Goal: Task Accomplishment & Management: Manage account settings

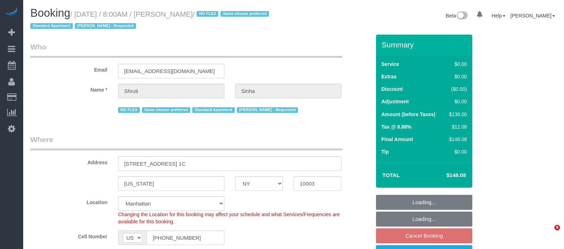
select select "NY"
select select "1"
select select "number:89"
select select "number:90"
select select "number:15"
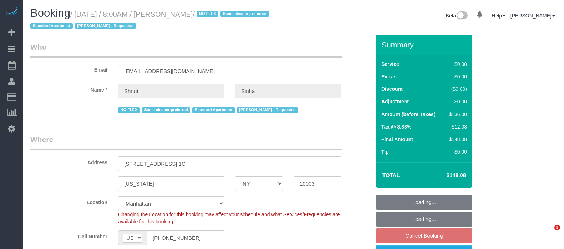
select select "number:5"
select select "spot1"
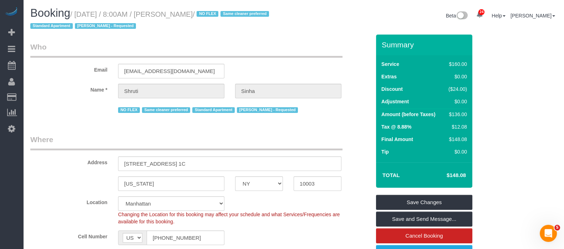
drag, startPoint x: 77, startPoint y: 14, endPoint x: 214, endPoint y: 7, distance: 137.8
click at [219, 8] on h1 "Booking / September 24, 2025 / 8:00AM / Shruti Sinha / NO FLEX Same cleaner pre…" at bounding box center [159, 19] width 258 height 24
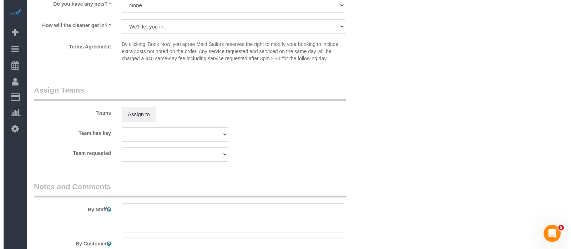
scroll to position [936, 0]
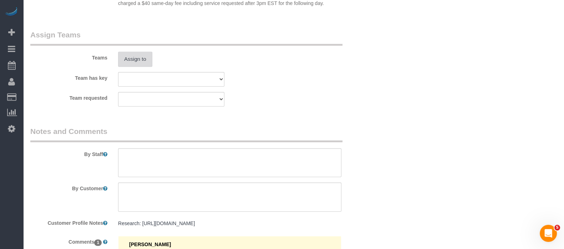
click at [137, 67] on button "Assign to" at bounding box center [135, 59] width 34 height 15
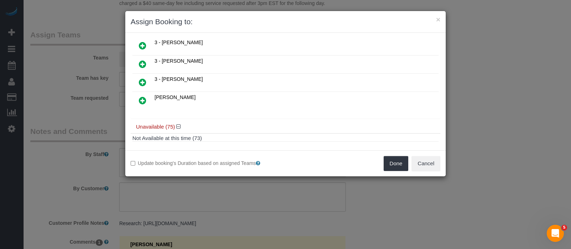
scroll to position [134, 0]
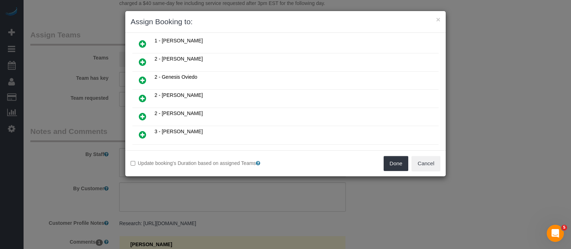
drag, startPoint x: 144, startPoint y: 127, endPoint x: 270, endPoint y: 125, distance: 126.2
click at [144, 131] on icon at bounding box center [142, 135] width 7 height 9
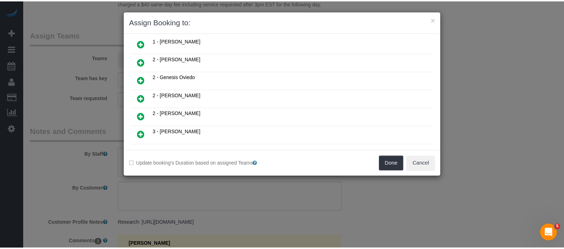
scroll to position [150, 0]
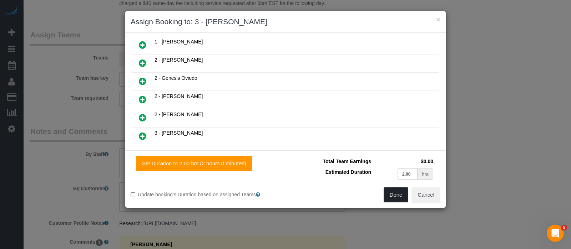
click at [397, 192] on button "Done" at bounding box center [395, 195] width 25 height 15
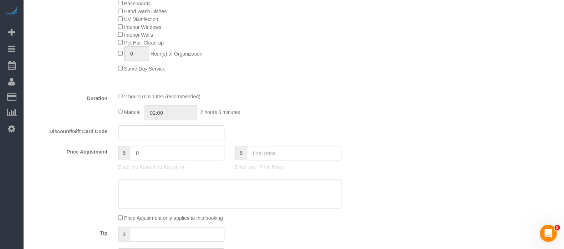
scroll to position [178, 0]
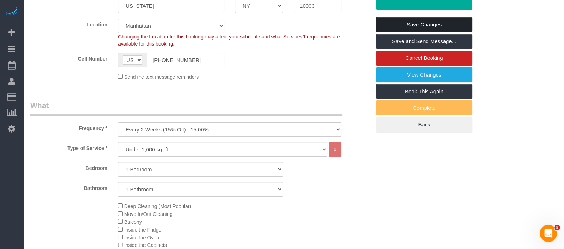
drag, startPoint x: 432, startPoint y: 20, endPoint x: 285, endPoint y: 24, distance: 147.0
click at [432, 20] on link "Save Changes" at bounding box center [424, 24] width 96 height 15
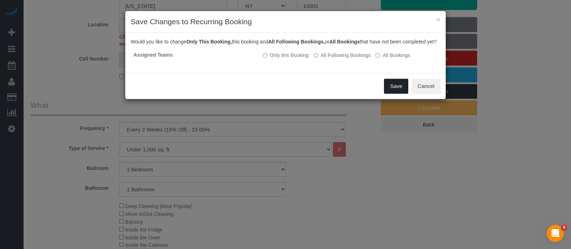
drag, startPoint x: 398, startPoint y: 90, endPoint x: 389, endPoint y: 90, distance: 8.6
click at [398, 90] on button "Save" at bounding box center [396, 86] width 24 height 15
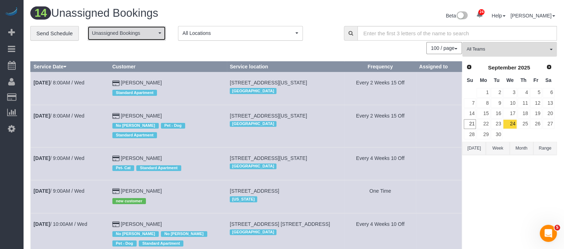
click at [159, 28] on button "Unassigned Bookings" at bounding box center [126, 33] width 78 height 15
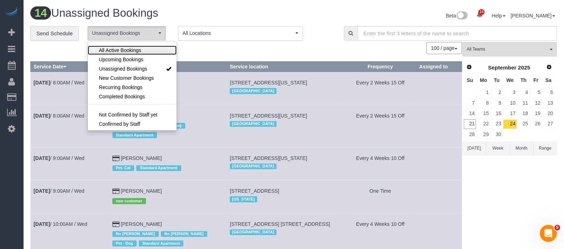
click at [135, 47] on span "All Active Bookings" at bounding box center [120, 50] width 42 height 7
select select "***"
click at [259, 47] on div "100 / page 10 / page 20 / page 30 / page 40 / page 50 / page 100 / page" at bounding box center [245, 48] width 431 height 12
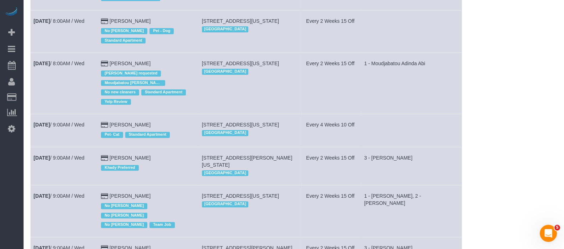
scroll to position [401, 0]
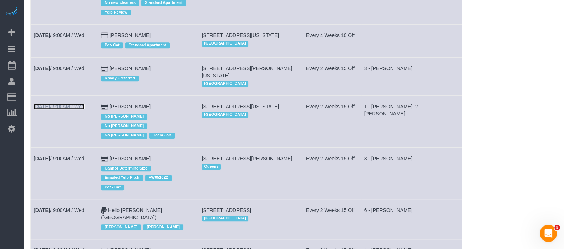
click at [84, 109] on link "Sep 24th / 9:00AM / Wed" at bounding box center [59, 107] width 51 height 6
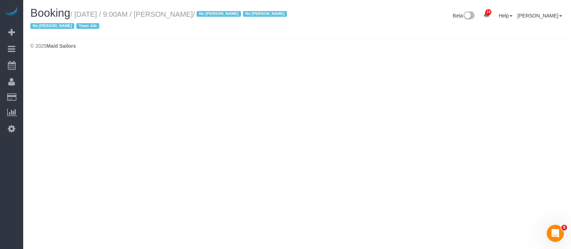
select select "NY"
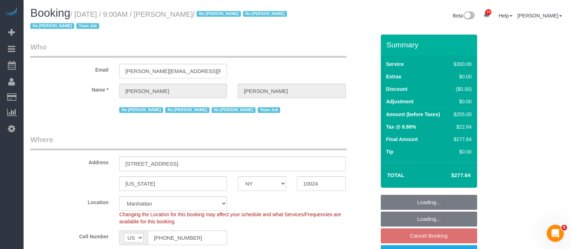
select select "object:5464"
select select "string:stripe-pm_1K1KNp4VGloSiKo7hinMQhFr"
select select "spot62"
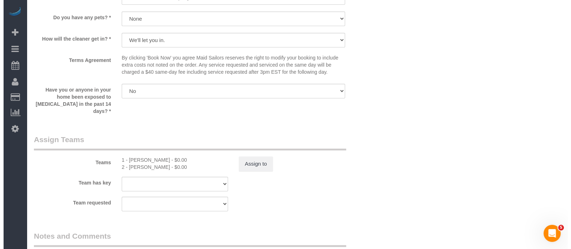
scroll to position [802, 0]
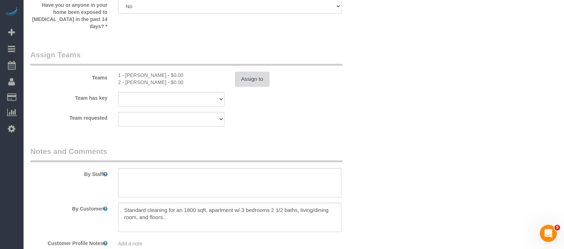
click at [244, 75] on button "Assign to" at bounding box center [252, 79] width 34 height 15
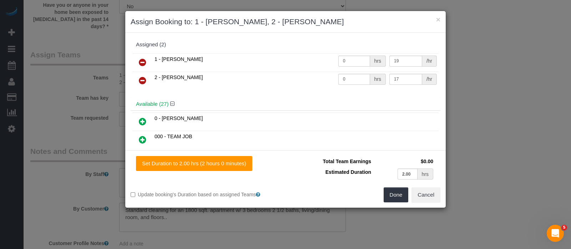
click at [143, 60] on icon at bounding box center [142, 62] width 7 height 9
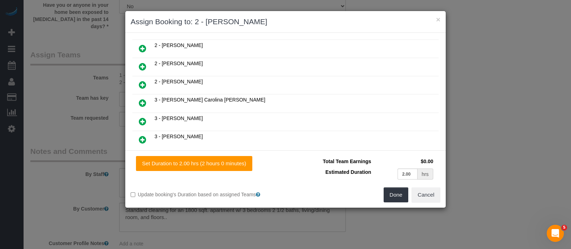
scroll to position [401, 0]
click at [139, 81] on icon at bounding box center [142, 85] width 7 height 9
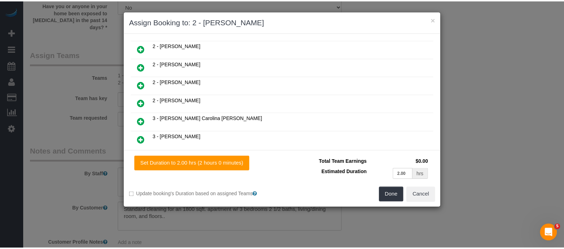
scroll to position [419, 0]
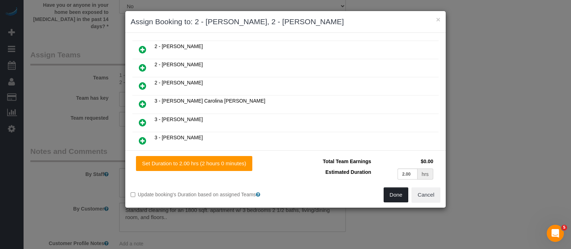
drag, startPoint x: 396, startPoint y: 195, endPoint x: 389, endPoint y: 194, distance: 7.3
click at [396, 195] on button "Done" at bounding box center [395, 195] width 25 height 15
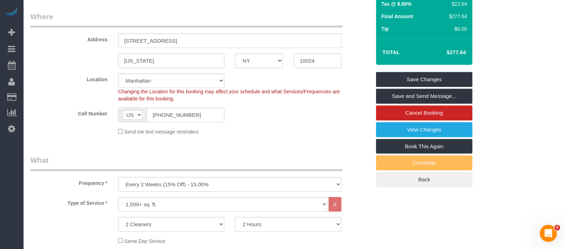
scroll to position [0, 0]
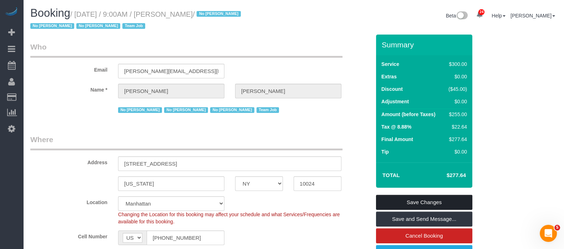
drag, startPoint x: 420, startPoint y: 201, endPoint x: 396, endPoint y: 198, distance: 24.9
click at [421, 201] on link "Save Changes" at bounding box center [424, 202] width 96 height 15
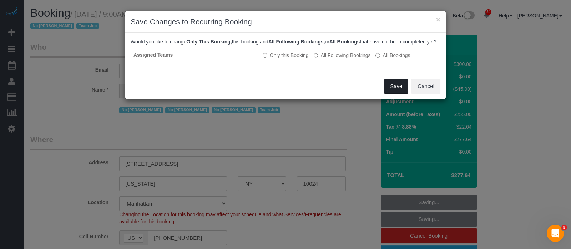
click at [397, 92] on button "Save" at bounding box center [396, 86] width 24 height 15
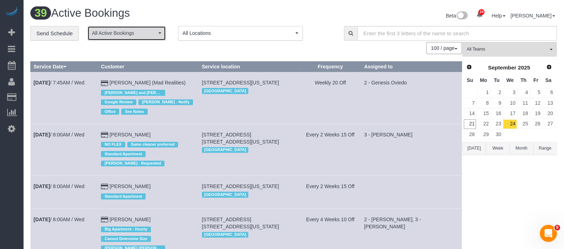
click at [160, 37] on button "All Active Bookings" at bounding box center [126, 33] width 78 height 15
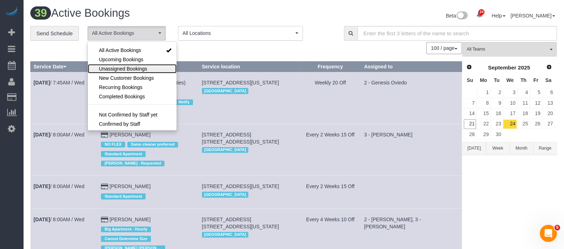
click at [133, 65] on span "Unassigned Bookings" at bounding box center [123, 68] width 48 height 7
select select "**********"
click at [193, 49] on div "100 / page 10 / page 20 / page 30 / page 40 / page 50 / page 100 / page" at bounding box center [245, 48] width 431 height 12
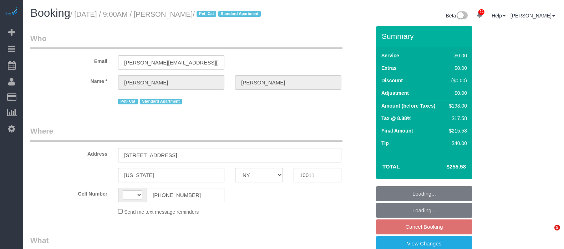
select select "NY"
select select "string:[GEOGRAPHIC_DATA]"
select select "string:stripe-pm_1QWHCC4VGloSiKo7D7fErAN5"
select select "number:57"
select select "number:72"
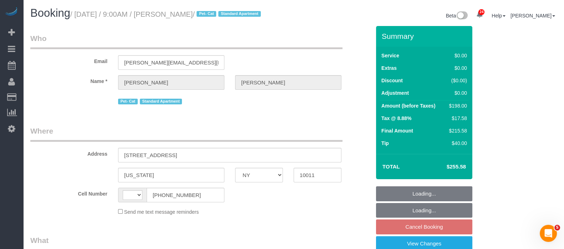
select select "number:14"
select select "number:6"
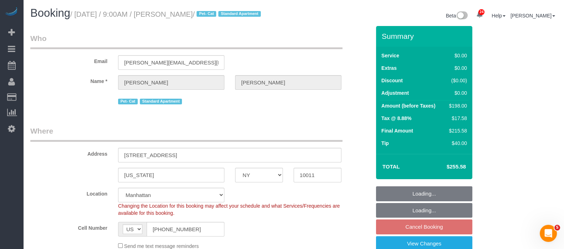
select select "2"
select select "object:1525"
select select "spot62"
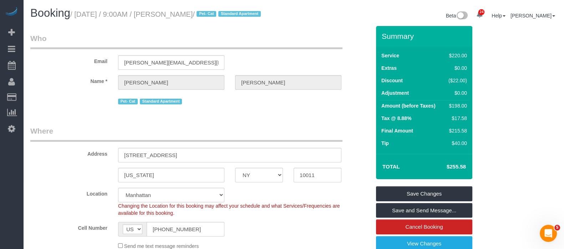
drag, startPoint x: 78, startPoint y: 15, endPoint x: 235, endPoint y: 15, distance: 157.2
click at [235, 15] on small "/ September 24, 2025 / 9:00AM / Christina Paxson / Pet- Cat Standard Apartment" at bounding box center [166, 14] width 193 height 8
copy small "September 24, 2025 / 9:00AM / Christina Paxson"
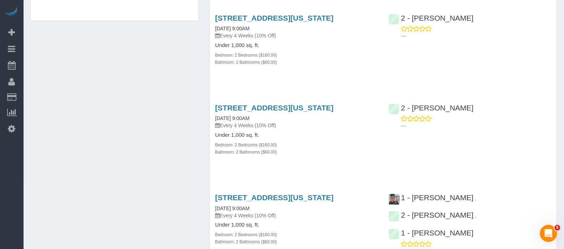
scroll to position [624, 0]
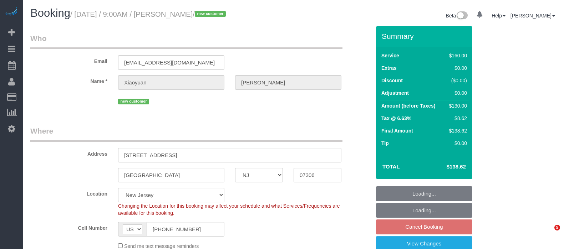
select select "NJ"
select select "spot1"
select select "number:56"
select select "number:76"
select select "number:15"
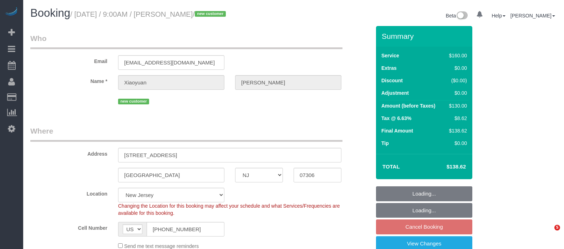
select select "number:5"
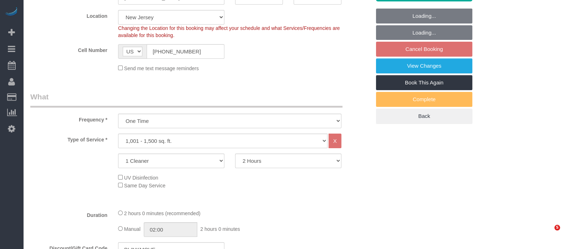
select select "object:1084"
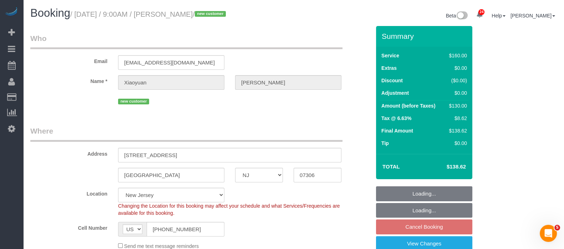
select select "spot40"
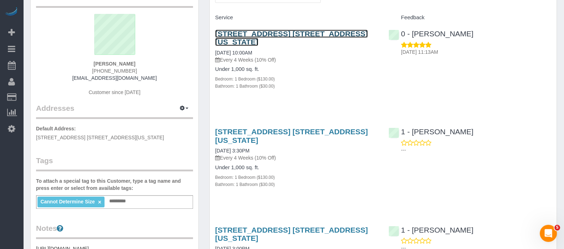
scroll to position [89, 0]
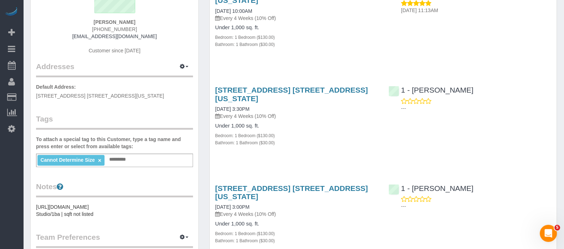
click at [146, 160] on div "Cannot Determine Size × Add a tag" at bounding box center [114, 161] width 157 height 14
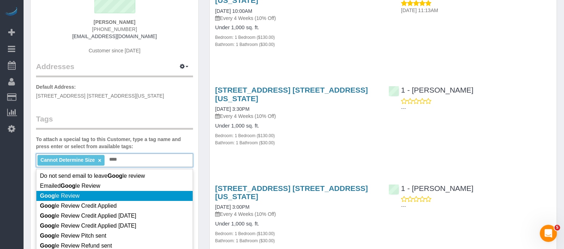
type input "****"
click at [108, 195] on li "Goog le Review" at bounding box center [114, 196] width 156 height 10
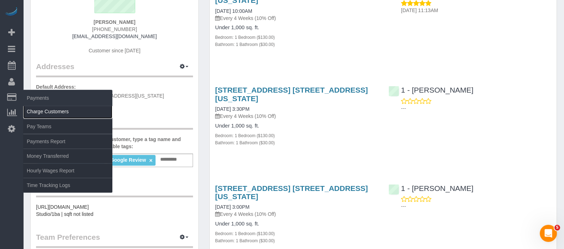
click at [58, 109] on link "Charge Customers" at bounding box center [67, 111] width 89 height 14
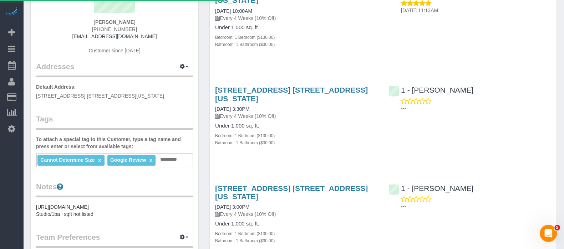
select select
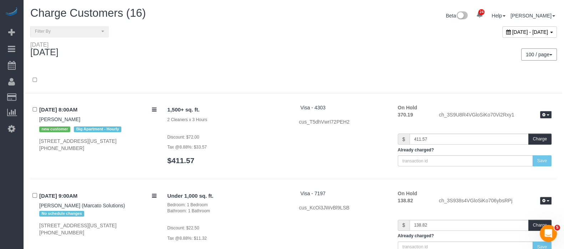
click at [513, 32] on span "[DATE] - [DATE]" at bounding box center [530, 32] width 36 height 6
type input "**********"
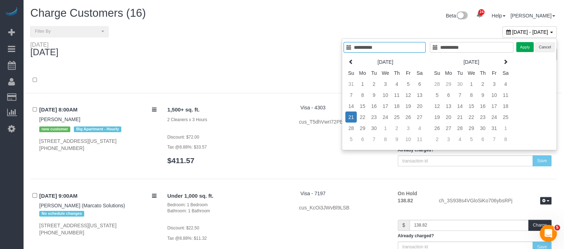
type input "**********"
click at [350, 117] on td "21" at bounding box center [350, 117] width 11 height 11
type input "**********"
click at [375, 117] on td "23" at bounding box center [373, 117] width 11 height 11
type input "**********"
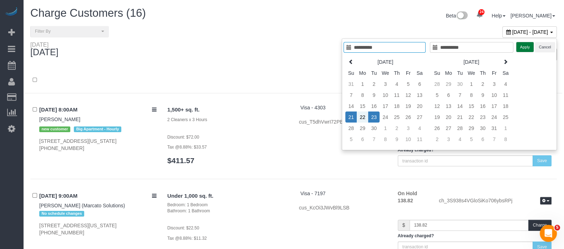
click at [526, 46] on button "Apply" at bounding box center [525, 47] width 18 height 10
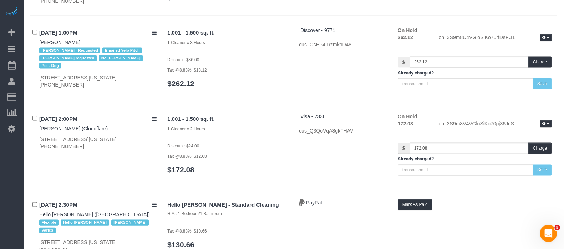
scroll to position [8819, 0]
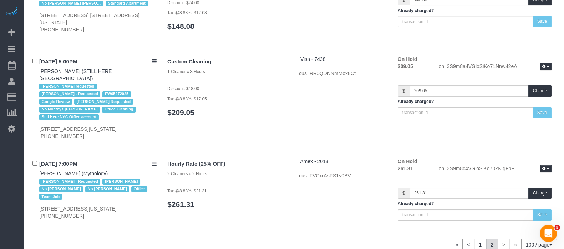
scroll to position [159, 0]
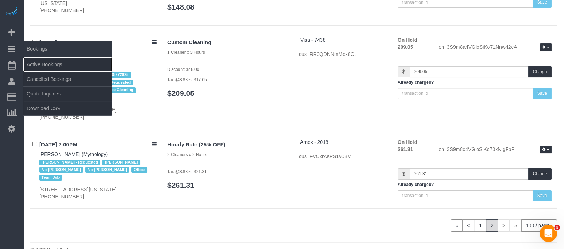
drag, startPoint x: 55, startPoint y: 62, endPoint x: 59, endPoint y: 56, distance: 7.3
click at [55, 62] on link "Active Bookings" at bounding box center [67, 64] width 89 height 14
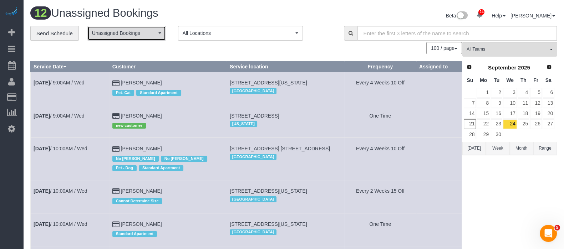
drag, startPoint x: 145, startPoint y: 32, endPoint x: 134, endPoint y: 37, distance: 13.1
click at [146, 32] on span "Unassigned Bookings" at bounding box center [124, 33] width 65 height 7
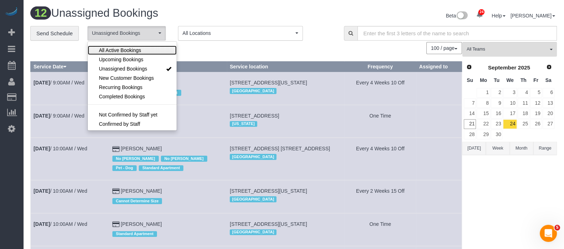
click at [130, 48] on span "All Active Bookings" at bounding box center [120, 50] width 42 height 7
select select "***"
click at [279, 39] on button "All Locations" at bounding box center [240, 33] width 125 height 15
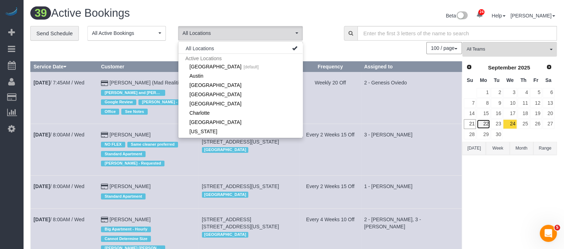
click at [485, 125] on link "22" at bounding box center [482, 124] width 13 height 10
click at [486, 125] on link "22" at bounding box center [482, 124] width 13 height 10
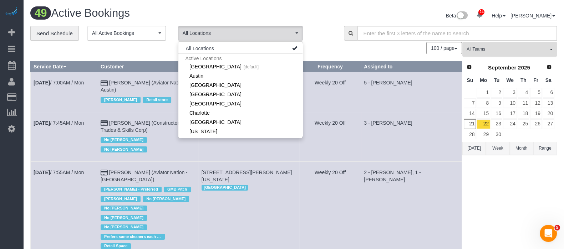
click at [547, 48] on span "All Teams" at bounding box center [506, 49] width 81 height 6
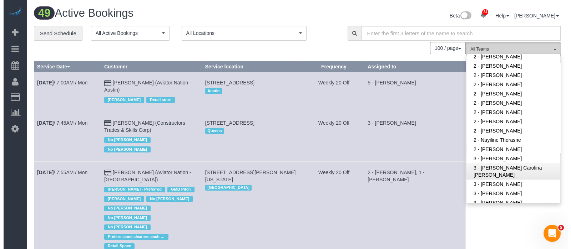
scroll to position [624, 0]
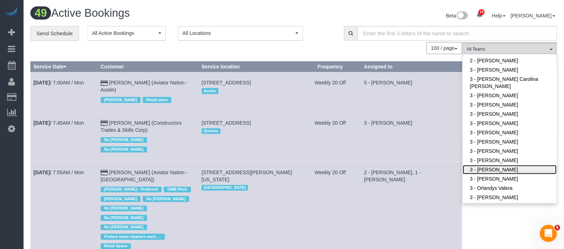
drag, startPoint x: 502, startPoint y: 162, endPoint x: 466, endPoint y: 158, distance: 35.9
click at [502, 165] on link "3 - [PERSON_NAME]" at bounding box center [509, 169] width 94 height 9
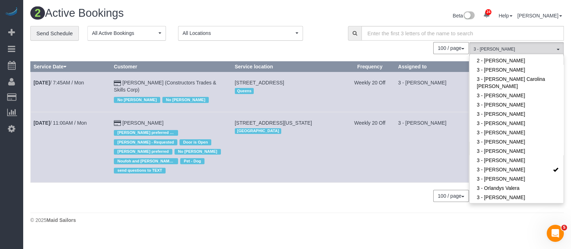
drag, startPoint x: 237, startPoint y: 82, endPoint x: 349, endPoint y: 82, distance: 112.0
click at [344, 82] on td "64-00 Metropolitan Ave, Flushing, NY 11379 Queens" at bounding box center [287, 92] width 113 height 40
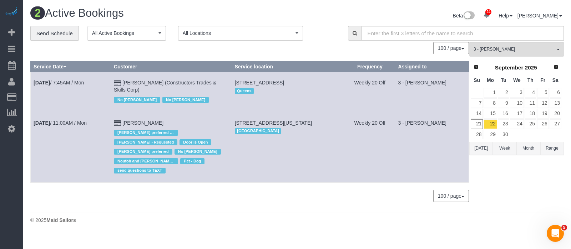
copy span "64-00 Metropolitan Ave, Flushing, NY 11379"
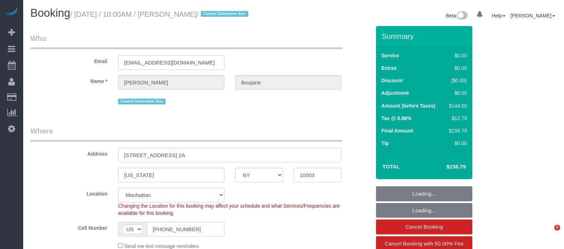
select select "NY"
select select "number:56"
select select "number:72"
select select "number:15"
select select "number:5"
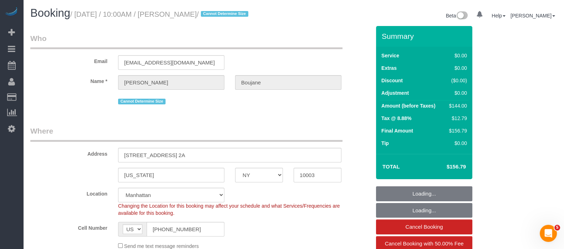
select select "object:972"
select select "string:stripe-pm_1RlvTs4VGloSiKo7fLOA1WIt"
select select "spot1"
select select "1"
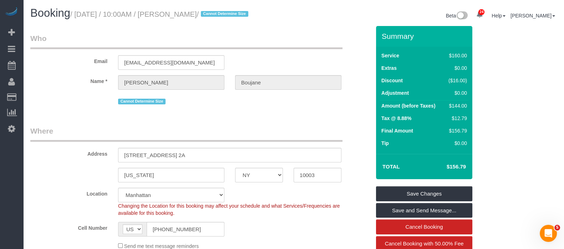
drag, startPoint x: 74, startPoint y: 13, endPoint x: 224, endPoint y: 11, distance: 149.8
click at [224, 11] on small "/ September 20, 2025 / 10:00AM / Abe Boujane / Cannot Determine Size" at bounding box center [160, 14] width 180 height 8
copy small "/ September 20, 2025 / 10:00AM / Abe Boujane"
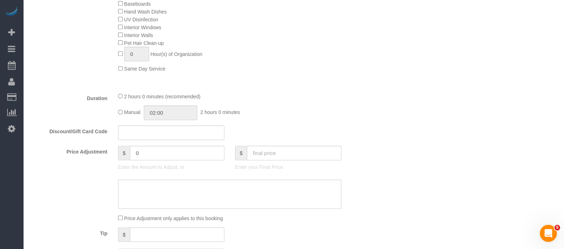
scroll to position [446, 0]
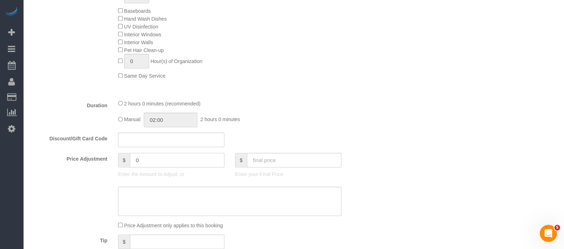
click at [147, 167] on input "0" at bounding box center [177, 160] width 94 height 15
type input "-50"
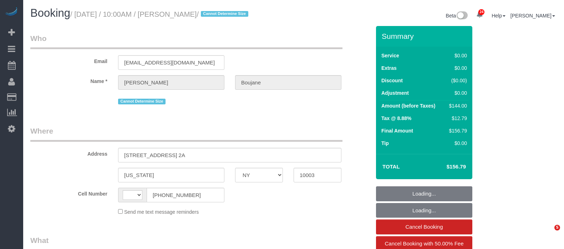
select select "NY"
select select "string:[GEOGRAPHIC_DATA]"
select select "string:stripe-pm_1RlvTs4VGloSiKo7fLOA1WIt"
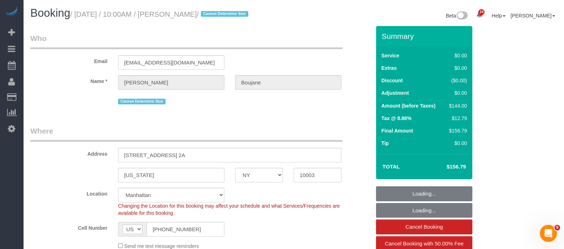
select select "number:56"
select select "number:72"
select select "number:15"
select select "number:5"
select select "1"
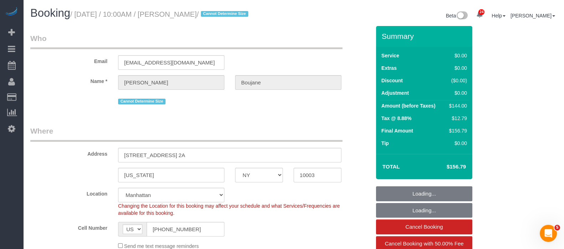
select select "object:1538"
select select "spot1"
select select "1"
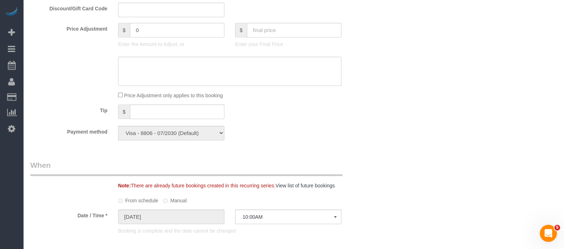
scroll to position [579, 0]
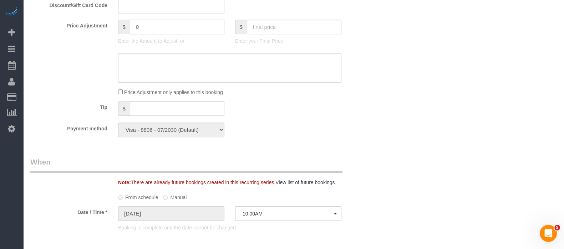
click at [167, 30] on input "0" at bounding box center [177, 27] width 94 height 15
type input "-50"
click at [174, 68] on textarea at bounding box center [229, 67] width 223 height 29
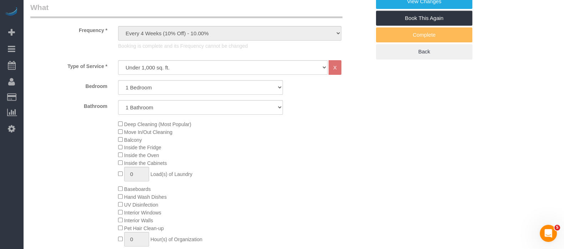
scroll to position [446, 0]
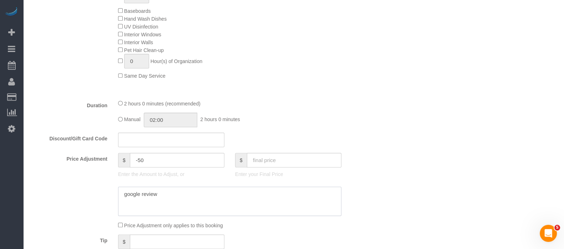
click at [127, 198] on textarea at bounding box center [229, 201] width 223 height 29
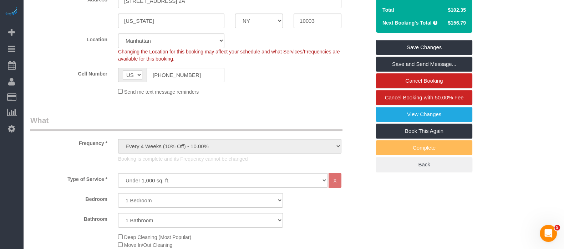
scroll to position [89, 0]
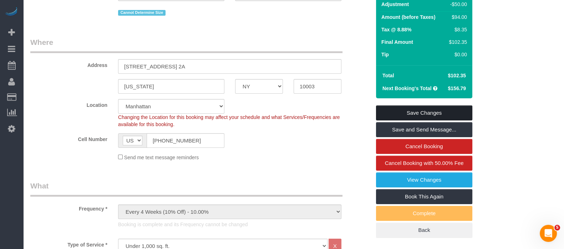
type textarea "Google Review"
click at [440, 110] on link "Save Changes" at bounding box center [424, 113] width 96 height 15
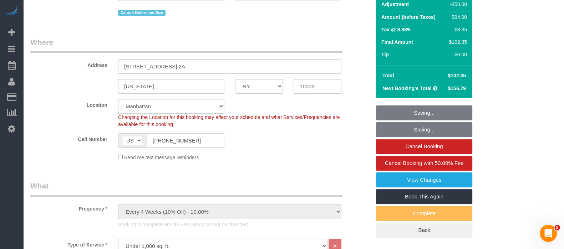
scroll to position [0, 0]
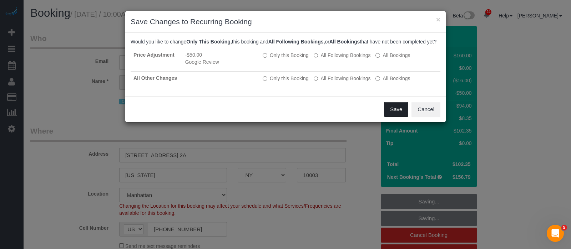
drag, startPoint x: 390, startPoint y: 114, endPoint x: 382, endPoint y: 119, distance: 10.0
click at [391, 115] on button "Save" at bounding box center [396, 109] width 24 height 15
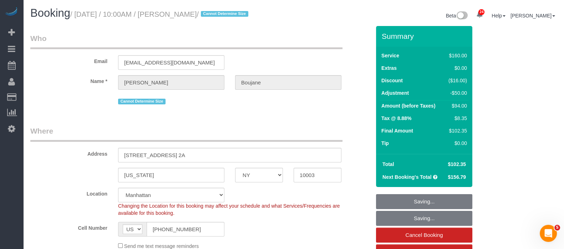
drag, startPoint x: 182, startPoint y: 13, endPoint x: 224, endPoint y: 14, distance: 41.7
click at [225, 15] on small "/ [DATE] / 10:00AM / [PERSON_NAME] / Cannot Determine Size" at bounding box center [160, 14] width 180 height 8
copy small "[PERSON_NAME]"
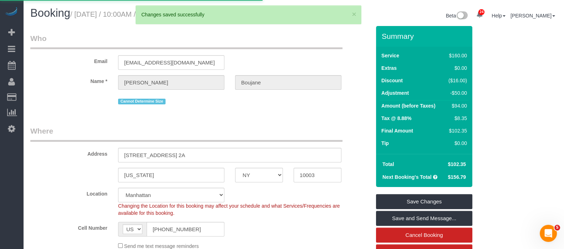
select select "**********"
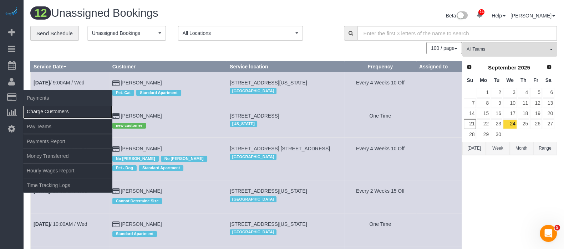
click at [85, 111] on link "Charge Customers" at bounding box center [67, 111] width 89 height 14
select select
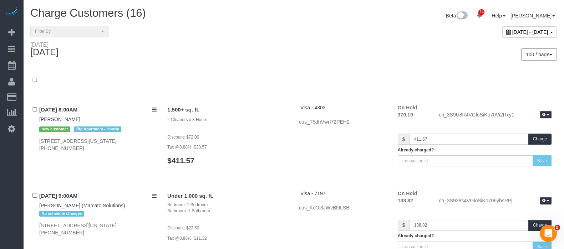
click at [518, 36] on div "[DATE] - [DATE]" at bounding box center [529, 31] width 55 height 11
type input "**********"
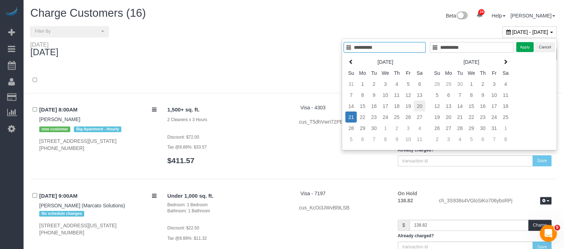
type input "**********"
click at [419, 104] on td "20" at bounding box center [419, 106] width 11 height 11
type input "**********"
drag, startPoint x: 419, startPoint y: 105, endPoint x: 544, endPoint y: 71, distance: 129.1
click at [423, 104] on td "20" at bounding box center [419, 106] width 11 height 11
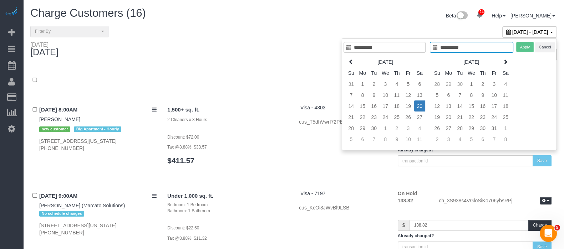
type input "**********"
click at [522, 45] on button "Apply" at bounding box center [525, 47] width 18 height 10
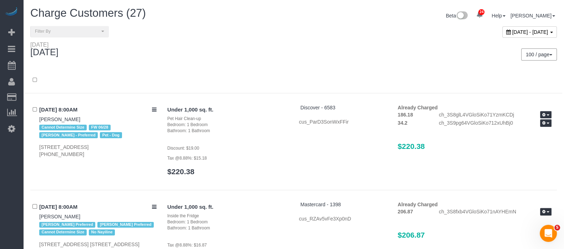
scroll to position [604, 0]
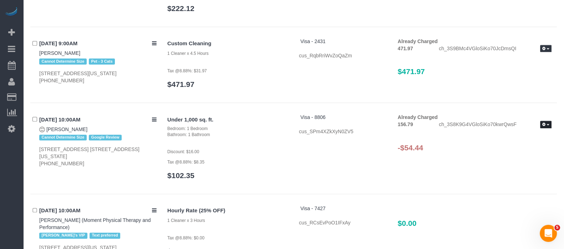
click at [547, 124] on span "button" at bounding box center [547, 124] width 3 height 1
click at [528, 132] on link "Refund" at bounding box center [523, 136] width 56 height 9
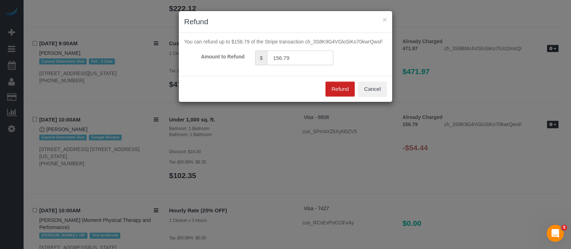
click at [294, 58] on input "156.79" at bounding box center [300, 58] width 66 height 15
type input "1"
type input "54.44"
click at [335, 87] on button "Refund" at bounding box center [339, 89] width 29 height 15
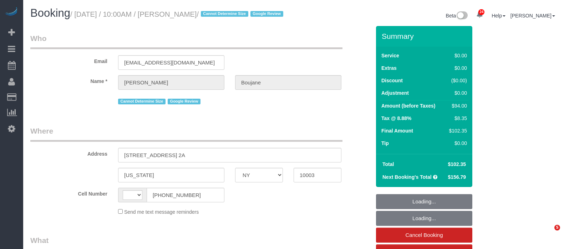
select select "NY"
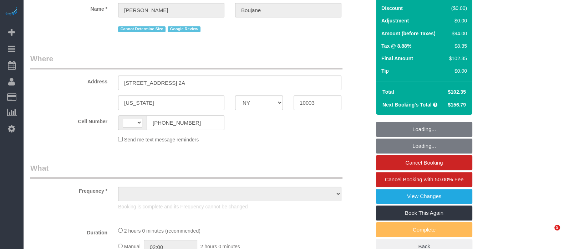
select select "string:stripe-pm_1RlvTs4VGloSiKo7fLOA1WIt"
select select "1"
select select "number:56"
select select "number:72"
select select "number:15"
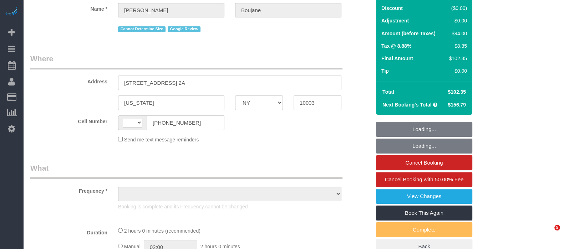
select select "number:5"
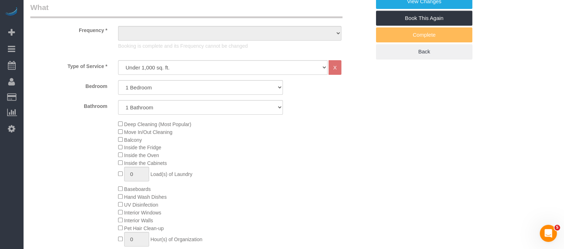
select select "string:[GEOGRAPHIC_DATA]"
select select "object:1009"
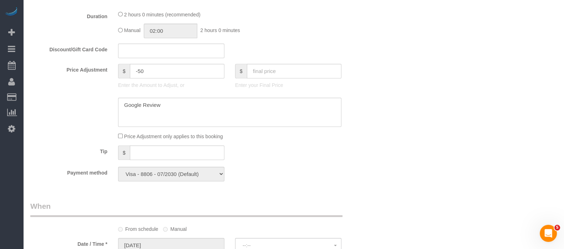
select select "spot1"
select select "1"
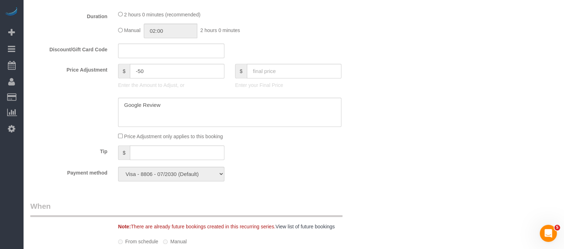
select select "object:1512"
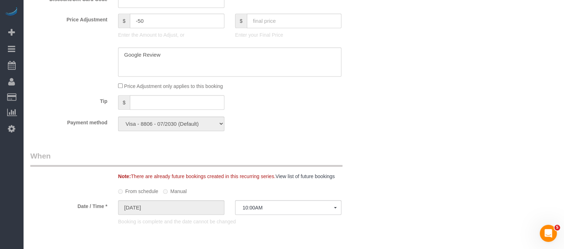
scroll to position [624, 0]
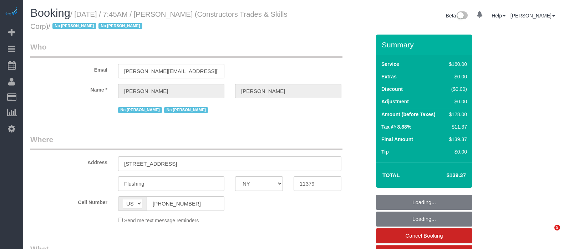
select select "NY"
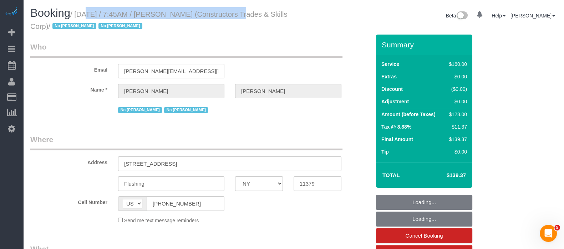
click at [228, 15] on small "/ [DATE] / 7:45AM / [PERSON_NAME] (Constructors Trades & Skills Corp) / No [PER…" at bounding box center [158, 20] width 257 height 20
select select "string:stripe-pm_1Q5DQq4VGloSiKo7Az6kRgWV"
select select "number:89"
select select "number:90"
select select "number:15"
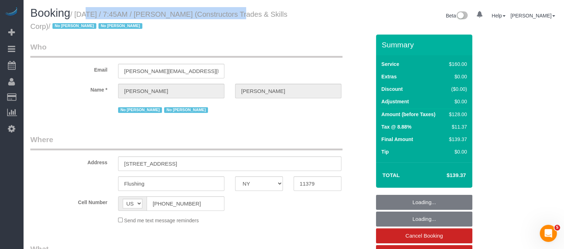
select select "number:5"
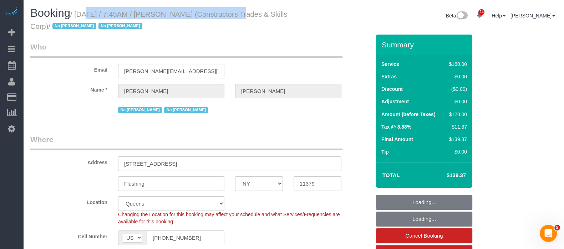
select select "object:1490"
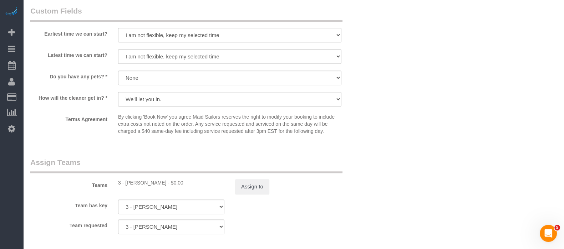
scroll to position [802, 0]
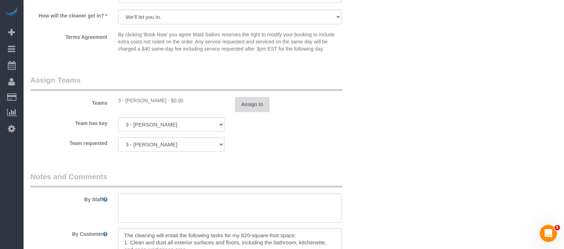
click at [245, 101] on button "Assign to" at bounding box center [252, 104] width 34 height 15
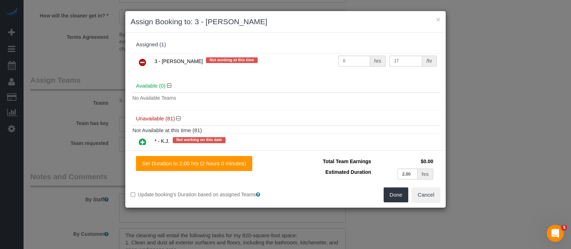
click at [142, 65] on icon at bounding box center [142, 62] width 7 height 9
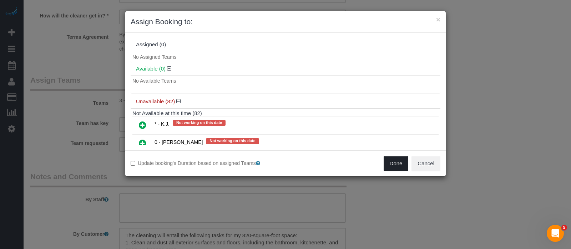
drag, startPoint x: 393, startPoint y: 166, endPoint x: 384, endPoint y: 166, distance: 9.3
click at [393, 166] on button "Done" at bounding box center [395, 163] width 25 height 15
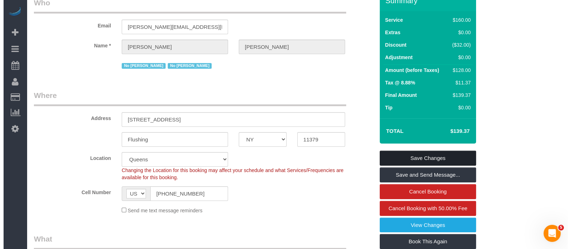
scroll to position [0, 0]
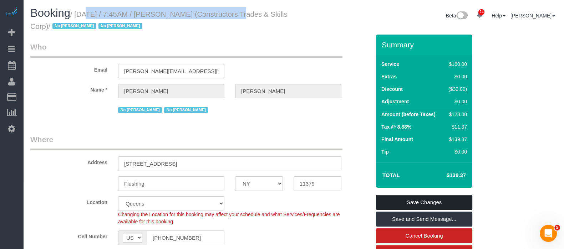
click at [442, 195] on link "Save Changes" at bounding box center [424, 202] width 96 height 15
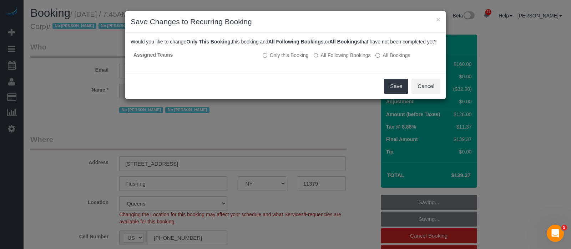
click at [409, 96] on div "Save Cancel" at bounding box center [285, 86] width 320 height 26
click at [402, 94] on button "Save" at bounding box center [396, 86] width 24 height 15
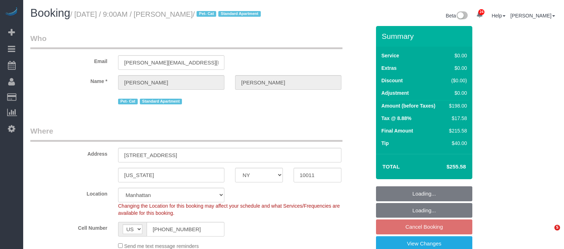
select select "NY"
select select "2"
select select "string:stripe-pm_1QWHCC4VGloSiKo7D7fErAN5"
select select "spot2"
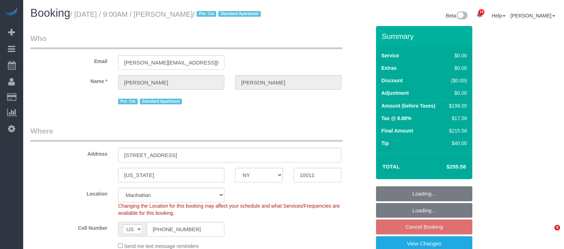
select select "number:57"
select select "number:72"
select select "number:14"
select select "number:6"
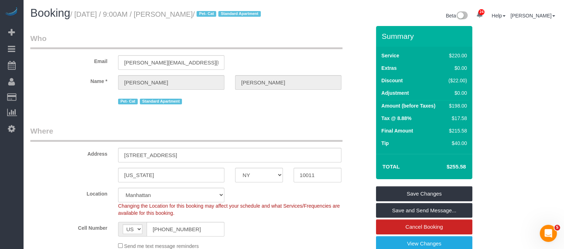
drag, startPoint x: 78, startPoint y: 13, endPoint x: 232, endPoint y: 11, distance: 154.1
click at [232, 11] on small "/ September 24, 2025 / 9:00AM / Christina Paxson / Pet- Cat Standard Apartment" at bounding box center [166, 14] width 193 height 8
copy small "September 24, 2025 / 9:00AM / Christina Paxson"
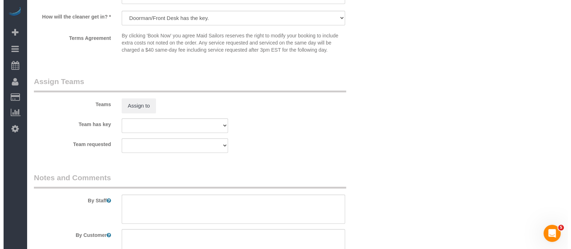
scroll to position [936, 0]
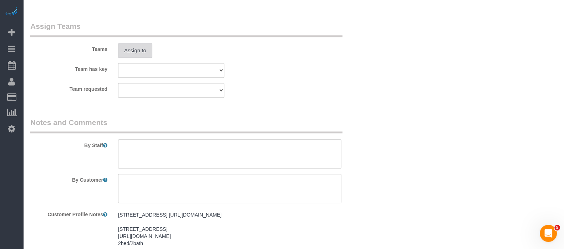
click at [143, 58] on button "Assign to" at bounding box center [135, 50] width 34 height 15
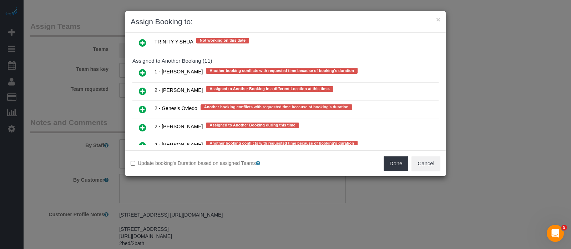
scroll to position [1460, 0]
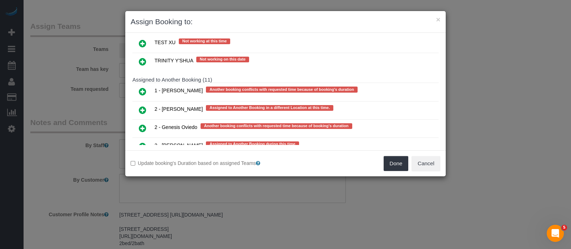
click at [144, 142] on icon at bounding box center [142, 146] width 7 height 9
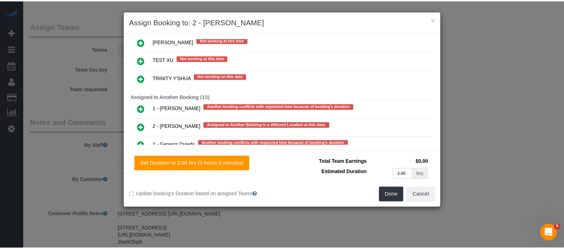
scroll to position [1477, 0]
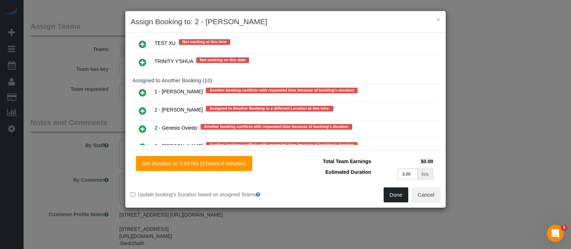
click at [390, 192] on button "Done" at bounding box center [395, 195] width 25 height 15
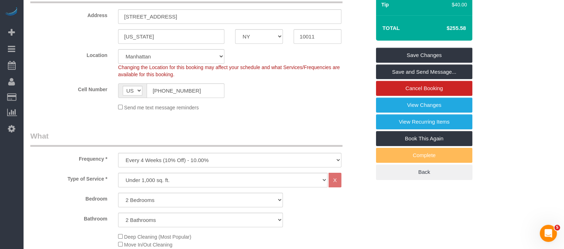
scroll to position [89, 0]
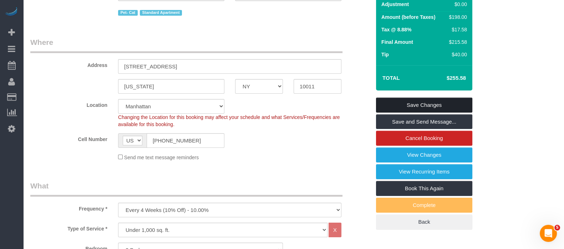
click at [453, 111] on link "Save Changes" at bounding box center [424, 105] width 96 height 15
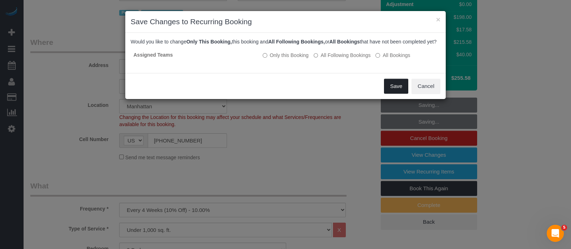
click button "Save"
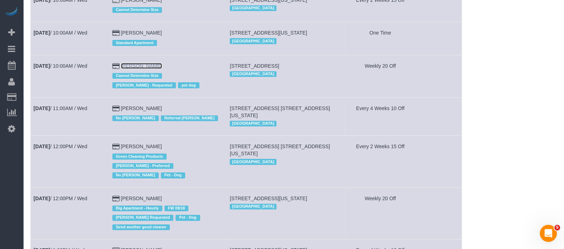
scroll to position [178, 0]
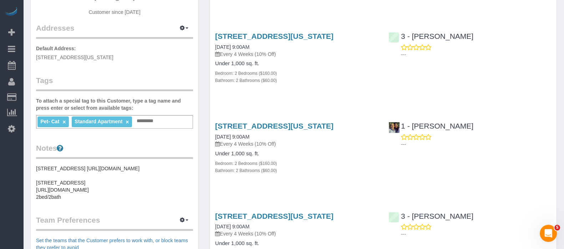
scroll to position [134, 0]
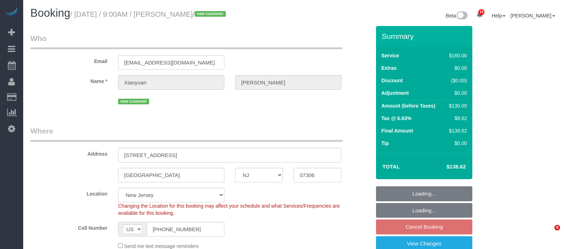
select select "NJ"
select select "spot40"
select select "number:56"
select select "number:76"
select select "number:15"
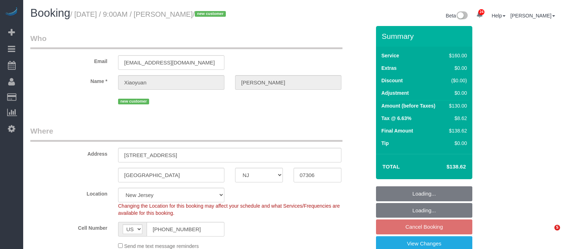
select select "number:5"
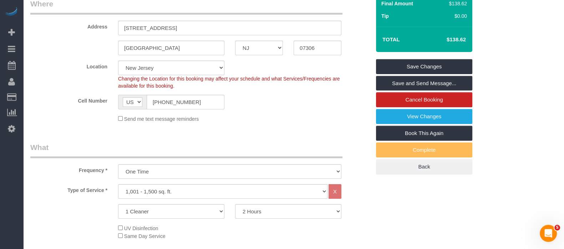
scroll to position [44, 0]
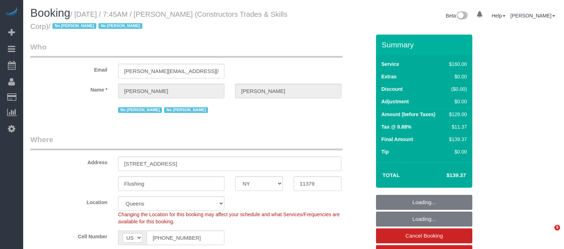
select select "NY"
select select "number:89"
select select "number:90"
select select "number:15"
select select "number:5"
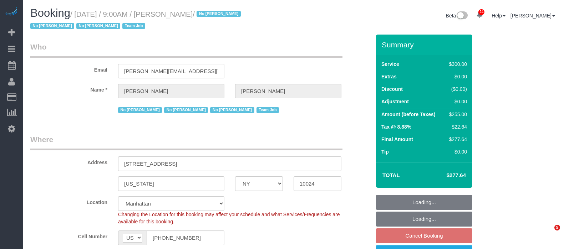
select select "NY"
select select "spot2"
select select "number:89"
select select "number:90"
select select "number:15"
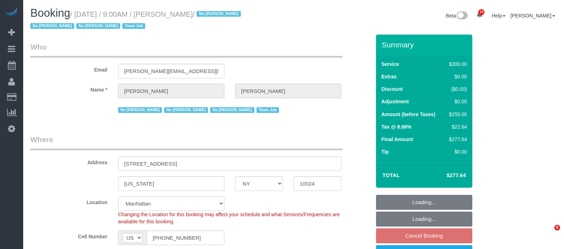
select select "number:5"
select select "number:21"
select select "object:1536"
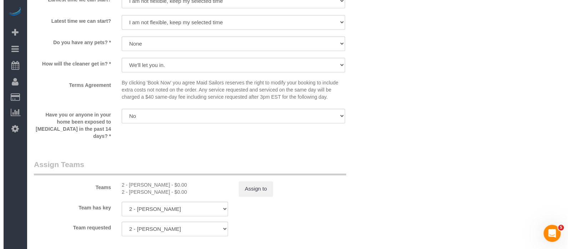
scroll to position [713, 0]
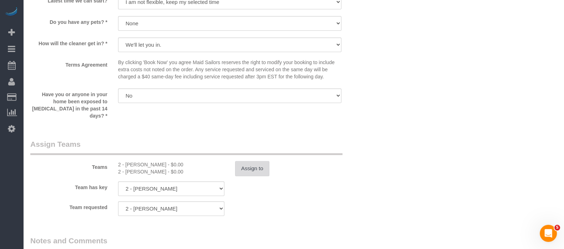
click at [259, 165] on button "Assign to" at bounding box center [252, 168] width 34 height 15
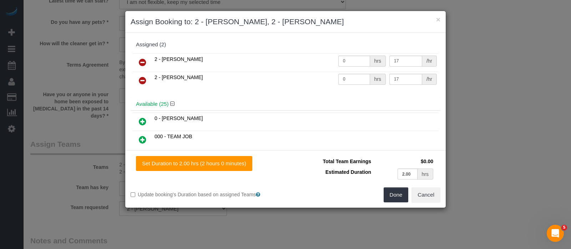
click at [140, 58] on icon at bounding box center [142, 62] width 7 height 9
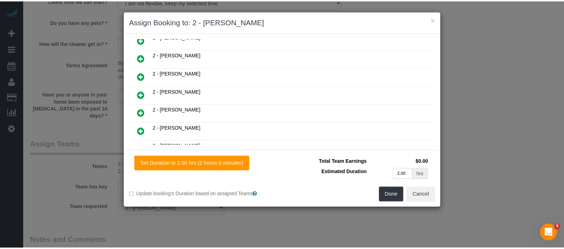
scroll to position [356, 0]
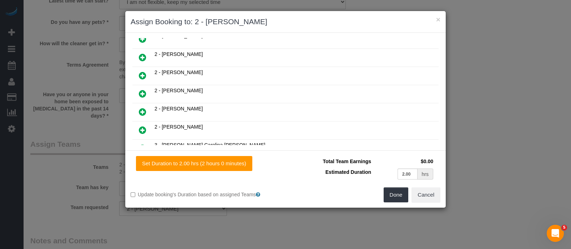
click at [143, 53] on icon at bounding box center [142, 57] width 7 height 9
click at [397, 195] on button "Done" at bounding box center [395, 195] width 25 height 15
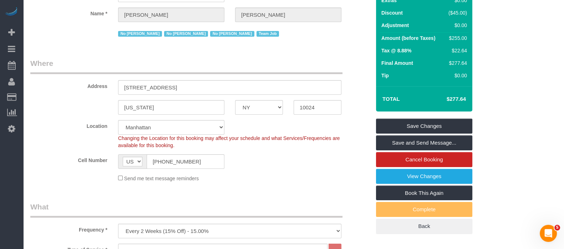
scroll to position [0, 0]
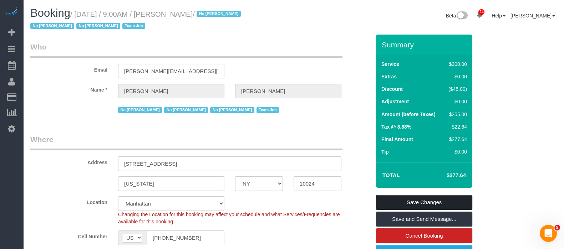
drag, startPoint x: 451, startPoint y: 197, endPoint x: 377, endPoint y: 180, distance: 76.1
click at [450, 197] on link "Save Changes" at bounding box center [424, 202] width 96 height 15
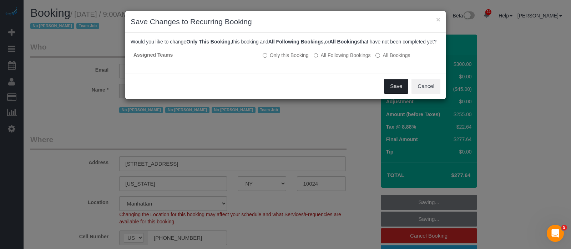
drag, startPoint x: 395, startPoint y: 93, endPoint x: 386, endPoint y: 92, distance: 8.9
click at [395, 92] on button "Save" at bounding box center [396, 86] width 24 height 15
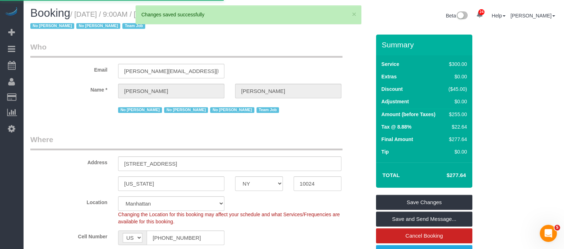
select select "**********"
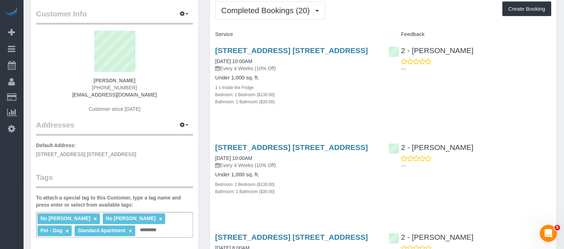
scroll to position [44, 0]
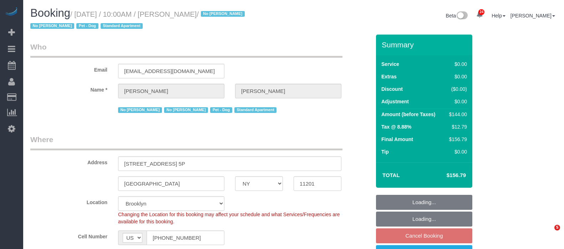
select select "NY"
select select "1"
select select "spot3"
select select "number:57"
select select "number:72"
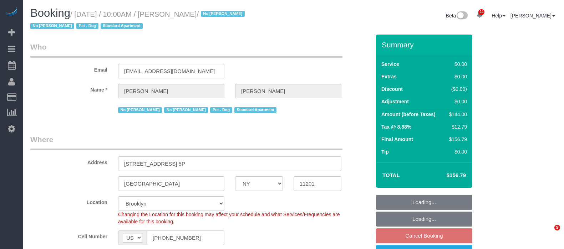
select select "number:13"
select select "number:7"
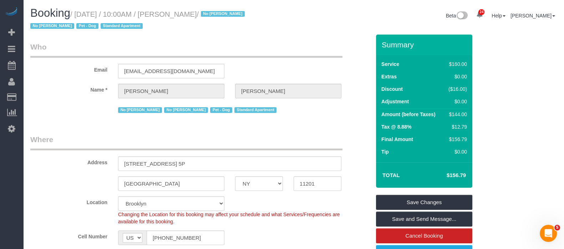
drag, startPoint x: 76, startPoint y: 14, endPoint x: 231, endPoint y: 13, distance: 155.8
click at [231, 13] on small "/ September 24, 2025 / 10:00AM / Lianne Pimentel / No Sara Colindres No Yennife…" at bounding box center [138, 20] width 216 height 20
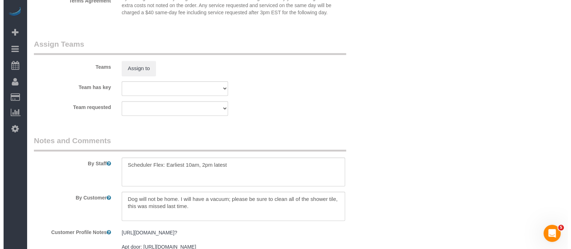
scroll to position [936, 0]
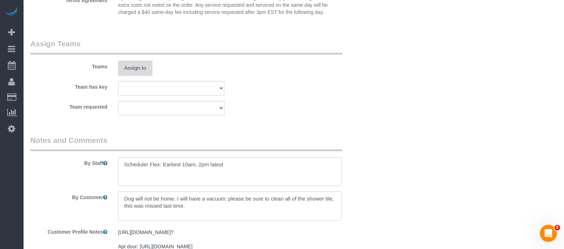
click at [142, 74] on button "Assign to" at bounding box center [135, 68] width 34 height 15
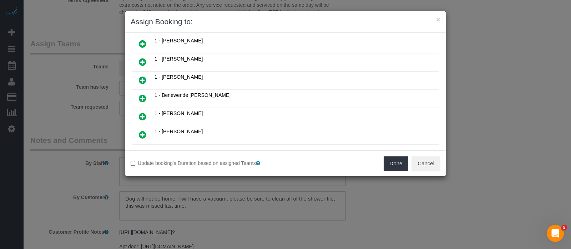
scroll to position [178, 0]
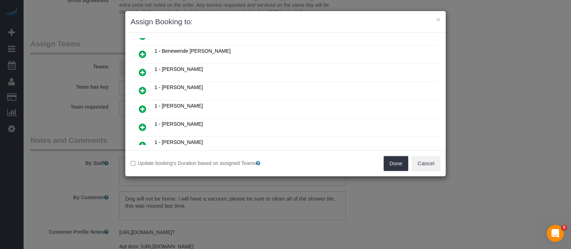
click at [144, 123] on icon at bounding box center [142, 127] width 7 height 9
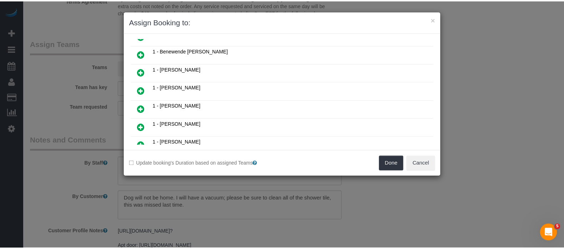
scroll to position [194, 0]
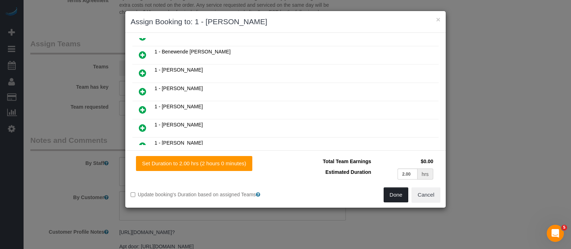
click at [392, 198] on button "Done" at bounding box center [395, 195] width 25 height 15
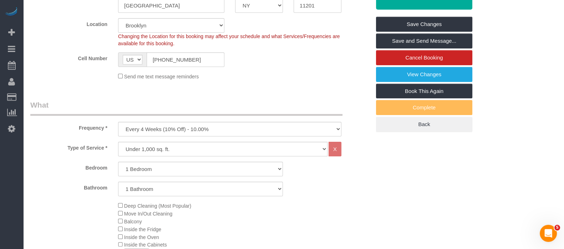
scroll to position [89, 0]
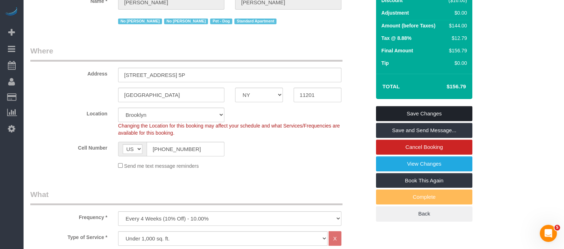
click at [430, 113] on link "Save Changes" at bounding box center [424, 113] width 96 height 15
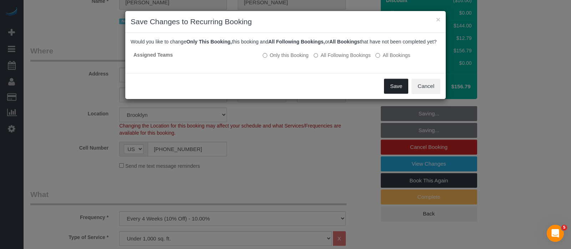
click at [401, 90] on button "Save" at bounding box center [396, 86] width 24 height 15
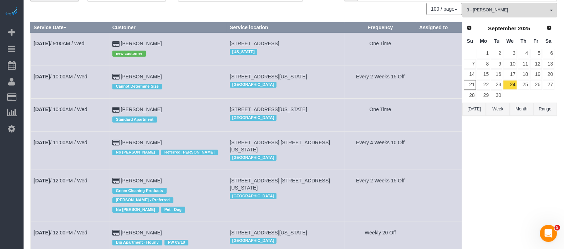
scroll to position [89, 0]
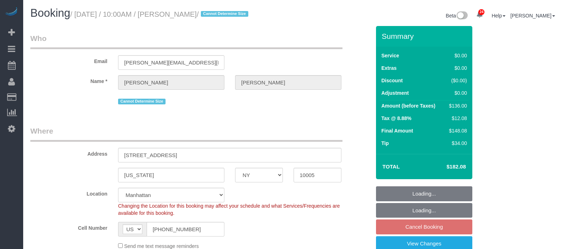
select select "NY"
select select "1"
select select "spot3"
select select "number:58"
select select "number:76"
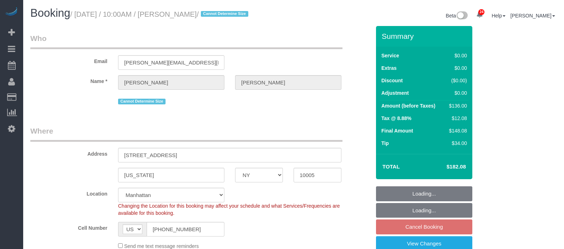
select select "number:15"
select select "number:6"
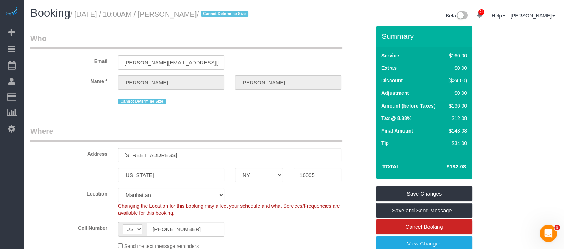
drag, startPoint x: 75, startPoint y: 12, endPoint x: 221, endPoint y: 15, distance: 145.9
click at [221, 15] on small "/ September 24, 2025 / 10:00AM / Emily Annis / Cannot Determine Size" at bounding box center [160, 14] width 180 height 8
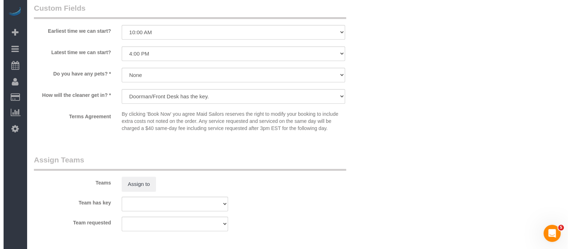
scroll to position [891, 0]
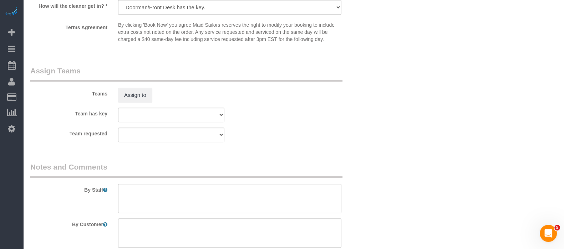
click at [132, 82] on legend "Assign Teams" at bounding box center [186, 74] width 312 height 16
click at [132, 98] on button "Assign to" at bounding box center [135, 95] width 34 height 15
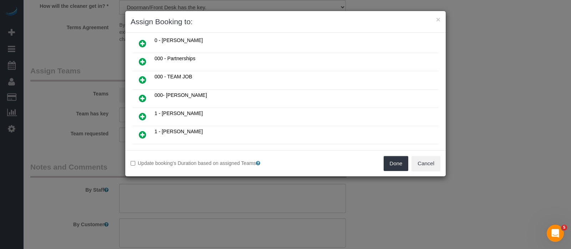
scroll to position [134, 0]
click at [143, 76] on icon at bounding box center [142, 80] width 7 height 9
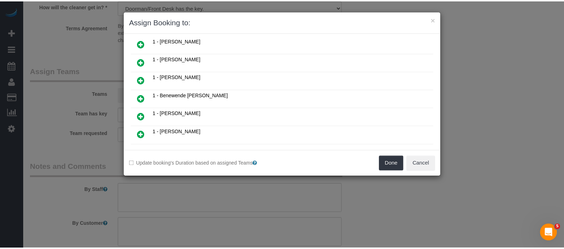
scroll to position [150, 0]
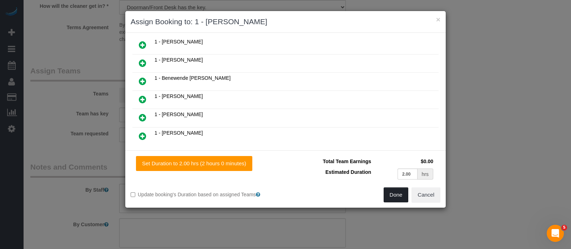
click at [395, 195] on button "Done" at bounding box center [395, 195] width 25 height 15
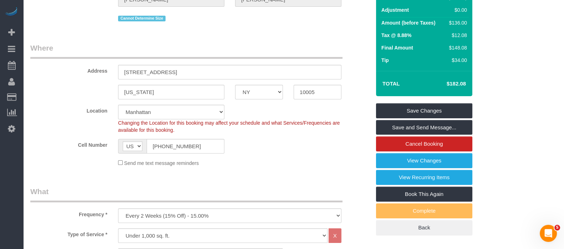
scroll to position [0, 0]
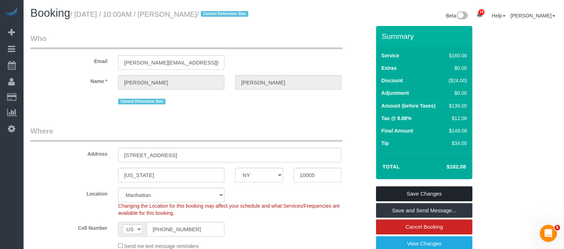
click at [440, 190] on link "Save Changes" at bounding box center [424, 193] width 96 height 15
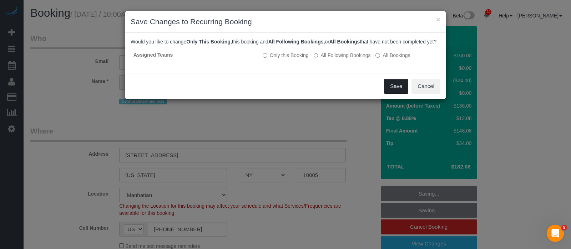
drag, startPoint x: 390, startPoint y: 88, endPoint x: 292, endPoint y: 2, distance: 129.9
click at [390, 89] on button "Save" at bounding box center [396, 86] width 24 height 15
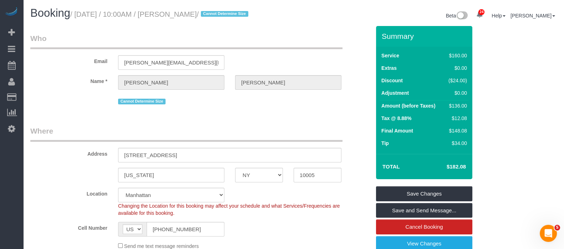
select select "**********"
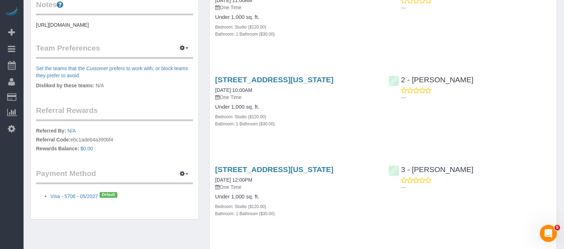
scroll to position [267, 0]
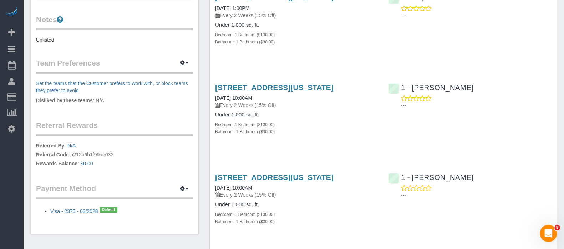
scroll to position [446, 0]
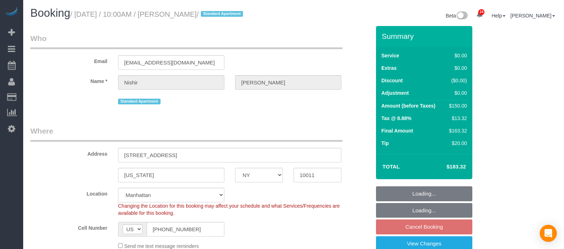
select select "NY"
select select "spot3"
select select "number:89"
select select "number:90"
select select "number:15"
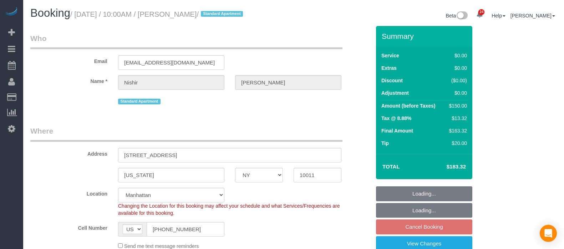
select select "number:5"
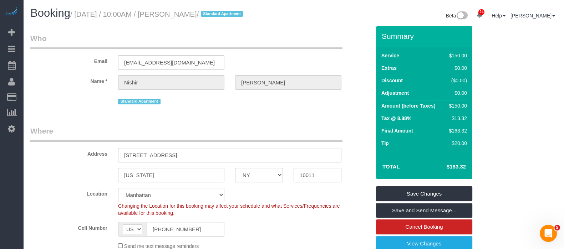
drag, startPoint x: 79, startPoint y: 14, endPoint x: 226, endPoint y: 15, distance: 146.9
click at [226, 15] on small "/ [DATE] / 10:00AM / [PERSON_NAME] / Standard Apartment" at bounding box center [157, 14] width 175 height 8
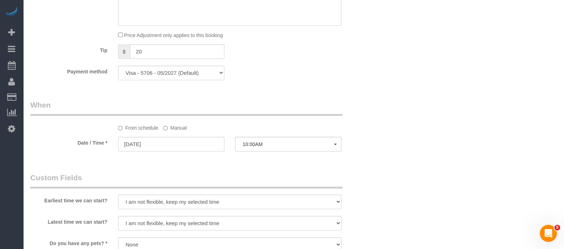
scroll to position [802, 0]
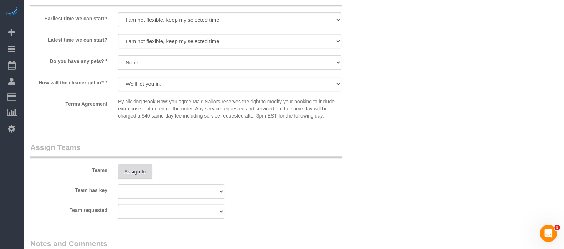
click at [134, 178] on button "Assign to" at bounding box center [135, 171] width 34 height 15
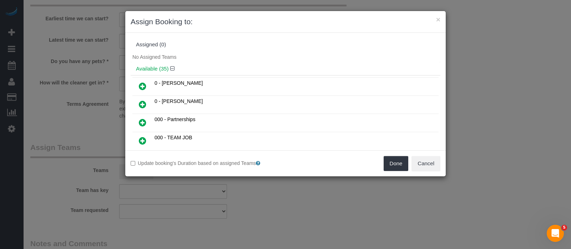
drag, startPoint x: 141, startPoint y: 102, endPoint x: 360, endPoint y: 134, distance: 221.4
click at [142, 102] on icon at bounding box center [142, 104] width 7 height 9
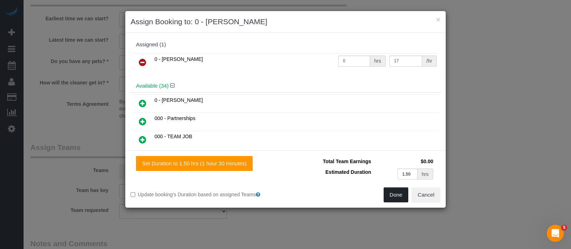
click at [390, 193] on button "Done" at bounding box center [395, 195] width 25 height 15
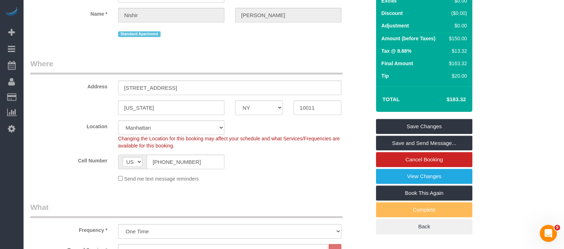
scroll to position [0, 0]
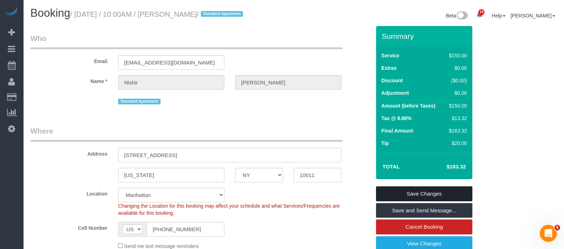
drag, startPoint x: 421, startPoint y: 189, endPoint x: 410, endPoint y: 183, distance: 13.3
click at [421, 190] on link "Save Changes" at bounding box center [424, 193] width 96 height 15
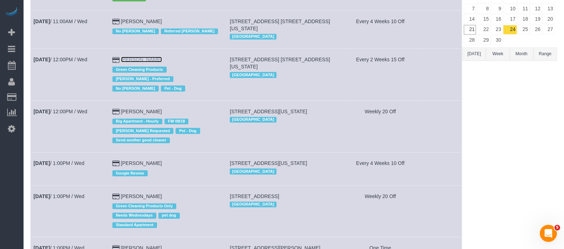
scroll to position [178, 0]
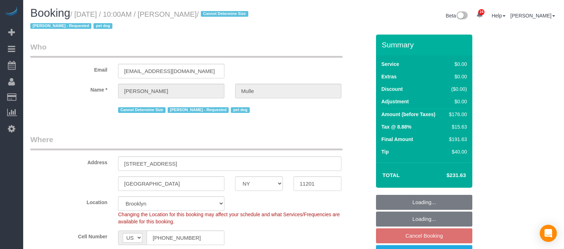
select select "NY"
select select "2"
select select "number:58"
select select "number:76"
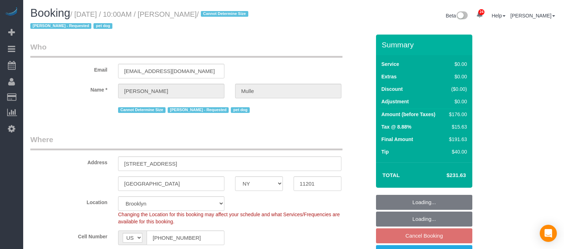
select select "number:13"
select select "number:6"
select select "spot63"
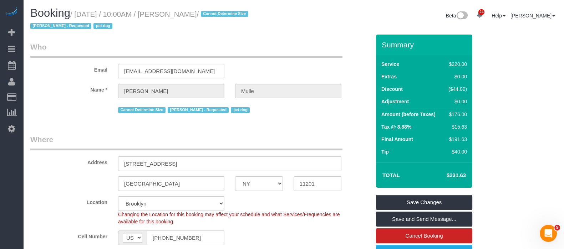
drag, startPoint x: 76, startPoint y: 15, endPoint x: 223, endPoint y: 11, distance: 146.6
click at [223, 11] on small "/ [DATE] / 10:00AM / [PERSON_NAME] / Cannot Determine Size [PERSON_NAME] - Requ…" at bounding box center [140, 20] width 220 height 20
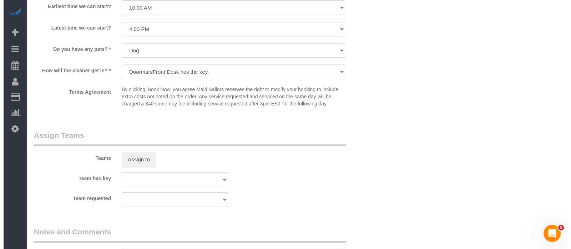
scroll to position [891, 0]
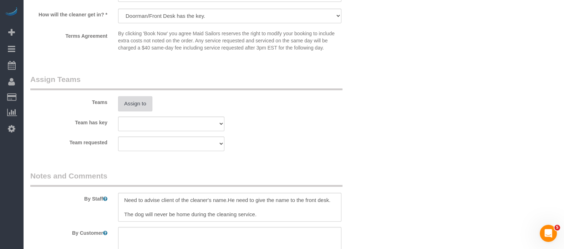
click at [138, 111] on button "Assign to" at bounding box center [135, 103] width 34 height 15
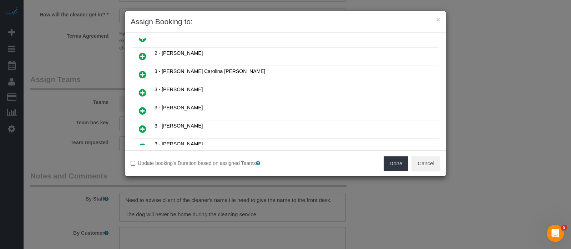
scroll to position [490, 0]
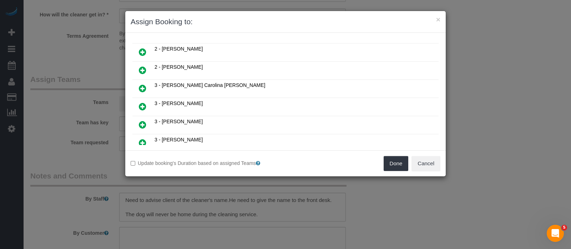
click at [141, 102] on icon at bounding box center [142, 106] width 7 height 9
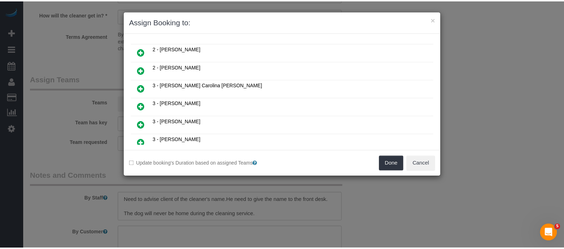
scroll to position [507, 0]
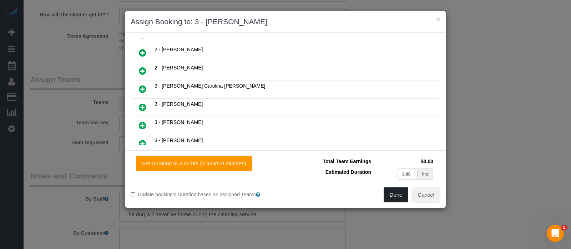
click at [390, 193] on button "Done" at bounding box center [395, 195] width 25 height 15
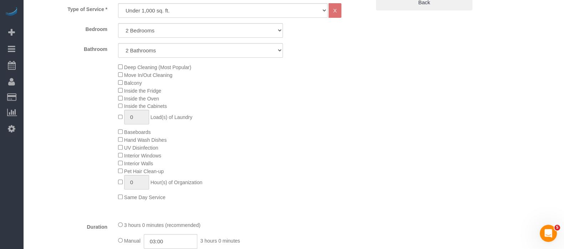
scroll to position [134, 0]
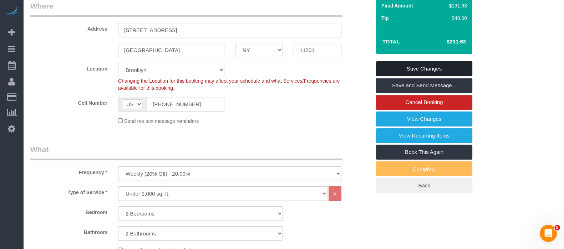
click at [439, 68] on link "Save Changes" at bounding box center [424, 68] width 96 height 15
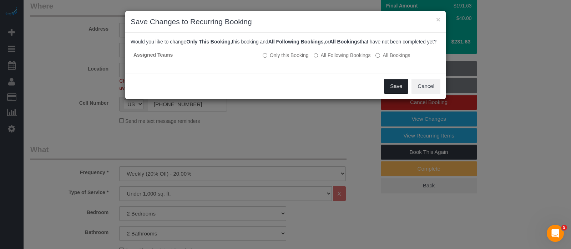
drag, startPoint x: 395, startPoint y: 90, endPoint x: 383, endPoint y: 104, distance: 18.9
click at [396, 94] on button "Save" at bounding box center [396, 86] width 24 height 15
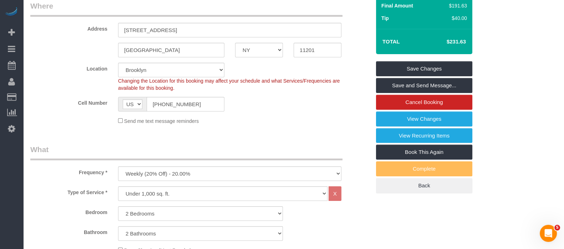
select select "**********"
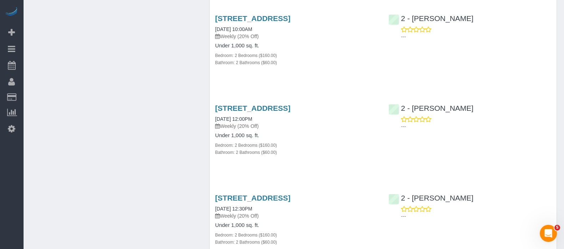
scroll to position [981, 0]
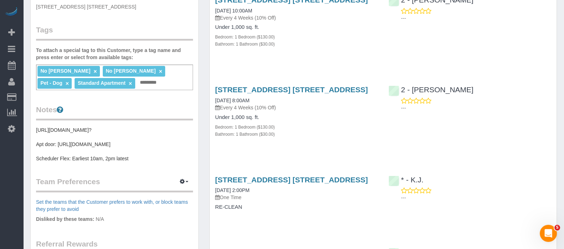
scroll to position [134, 0]
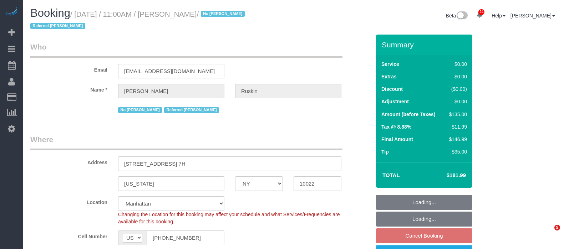
select select "NY"
select select "spot4"
select select "number:58"
select select "number:76"
select select "number:15"
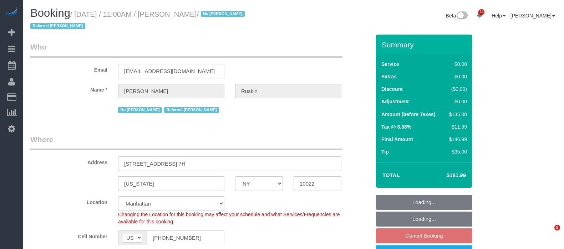
select select "number:6"
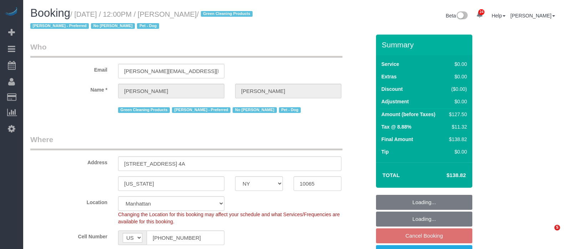
select select "NY"
select select "spot5"
select select "number:89"
select select "number:90"
select select "number:13"
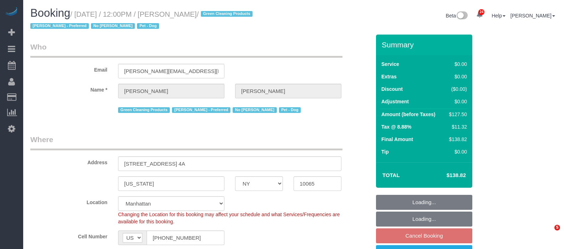
select select "number:7"
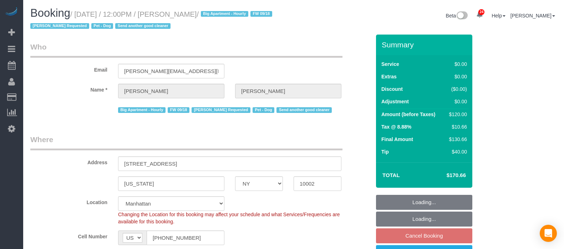
select select "NY"
select select "spot5"
select select "number:59"
select select "number:75"
select select "number:13"
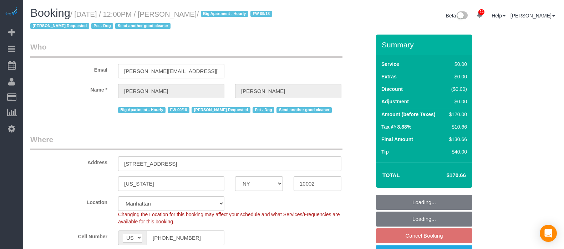
select select "number:5"
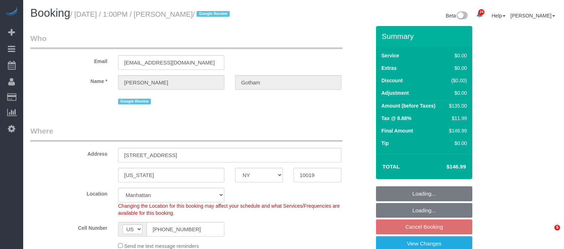
select select "NY"
select select "spot6"
select select "number:89"
select select "number:90"
select select "number:15"
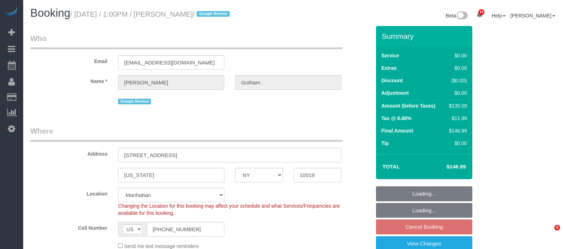
select select "number:6"
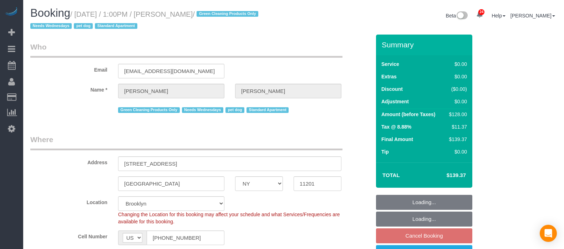
select select "NY"
select select "1"
select select "number:57"
select select "number:74"
select select "number:13"
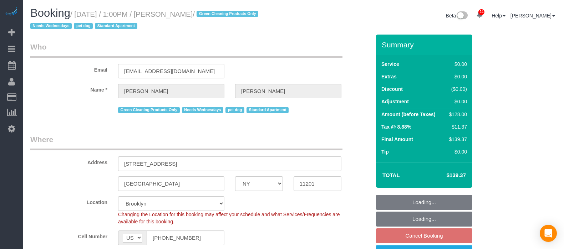
select select "number:7"
select select "spot66"
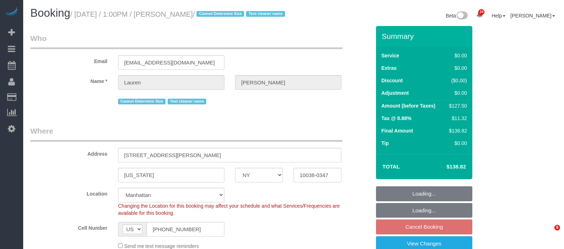
select select "NY"
select select "number:89"
select select "number:90"
select select "number:15"
select select "number:5"
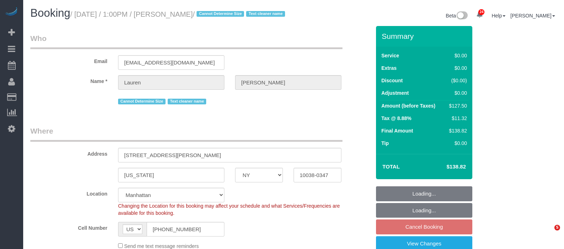
select select "spot66"
